Goal: Register for event/course

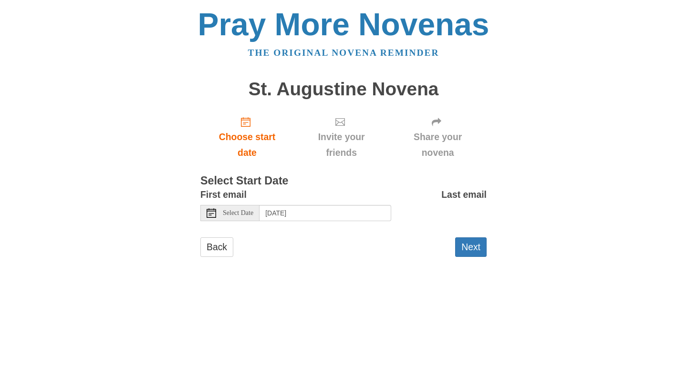
click at [248, 213] on span "Select Date" at bounding box center [238, 213] width 31 height 7
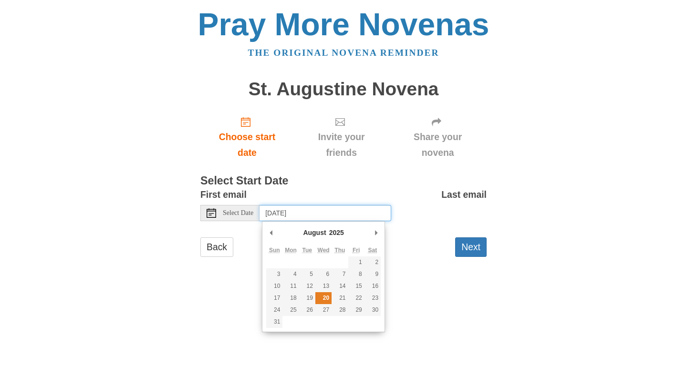
type input "Wednesday, August 20th"
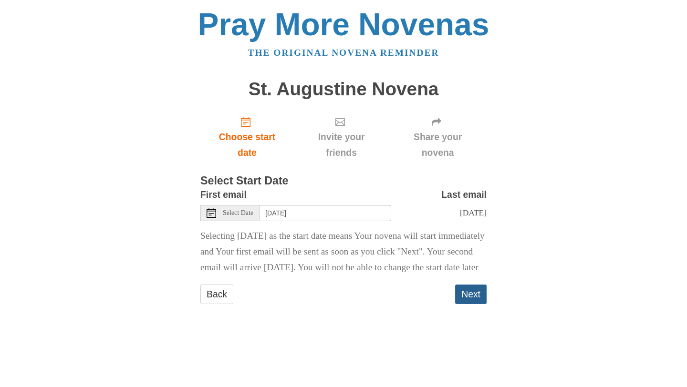
click at [467, 304] on button "Next" at bounding box center [470, 295] width 31 height 20
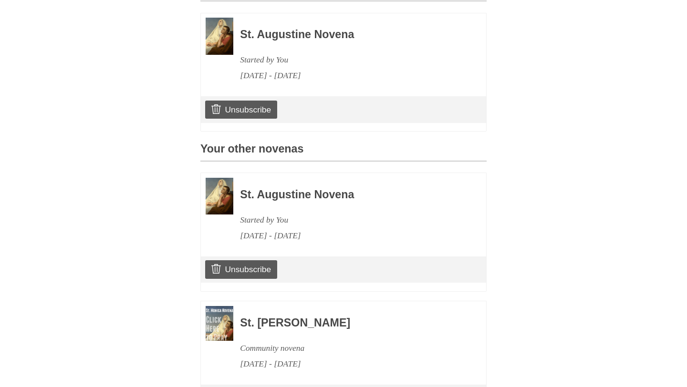
scroll to position [283, 0]
click at [262, 273] on link "Unsubscribe" at bounding box center [241, 270] width 72 height 18
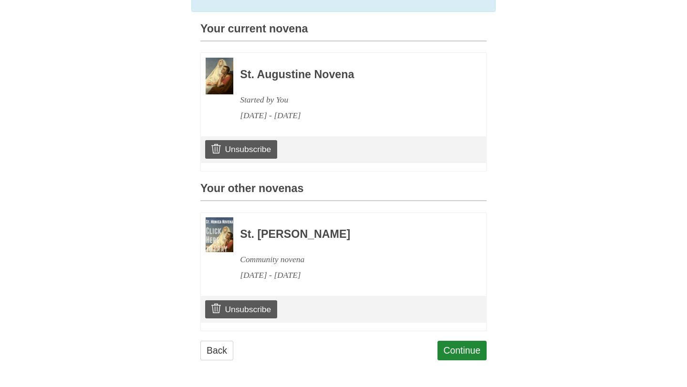
scroll to position [289, 0]
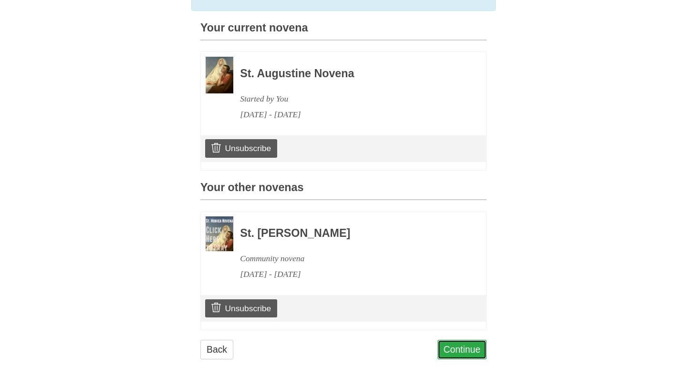
click at [462, 350] on link "Continue" at bounding box center [462, 350] width 50 height 20
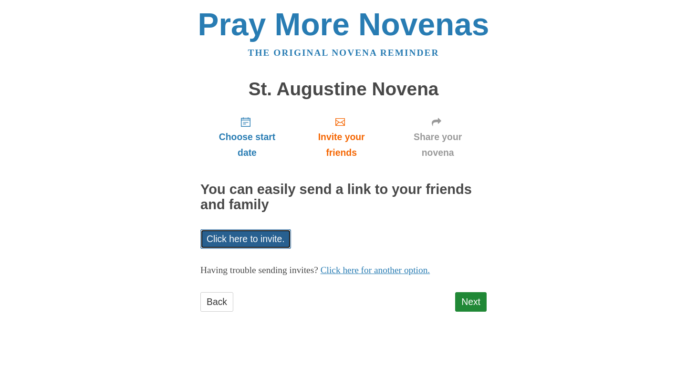
click at [272, 238] on link "Click here to invite." at bounding box center [245, 239] width 91 height 20
click at [458, 303] on link "Next" at bounding box center [470, 302] width 31 height 20
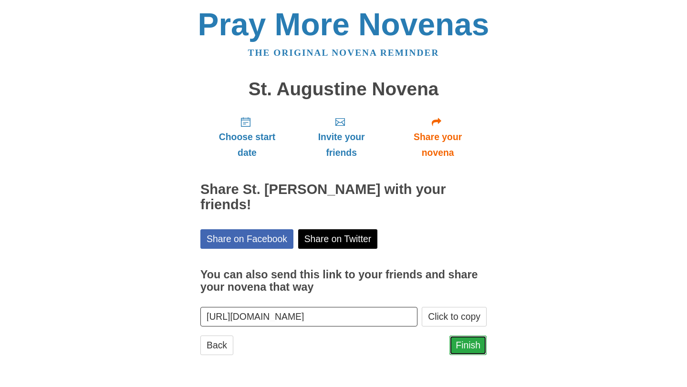
click at [464, 346] on link "Finish" at bounding box center [467, 346] width 37 height 20
